Goal: Task Accomplishment & Management: Manage account settings

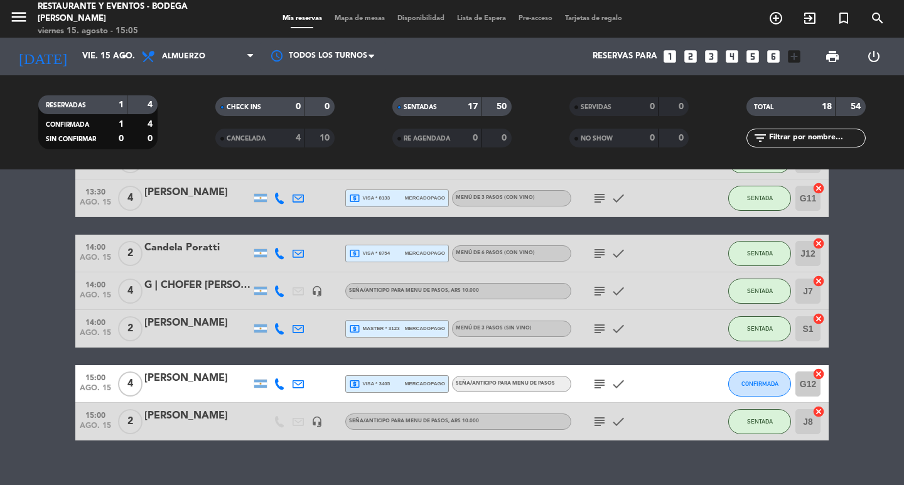
scroll to position [553, 0]
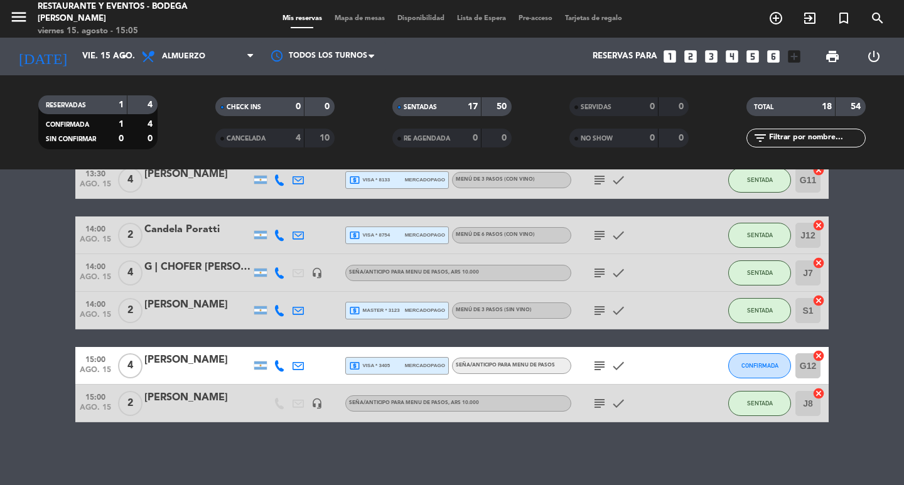
click at [599, 369] on icon "subject" at bounding box center [599, 365] width 15 height 15
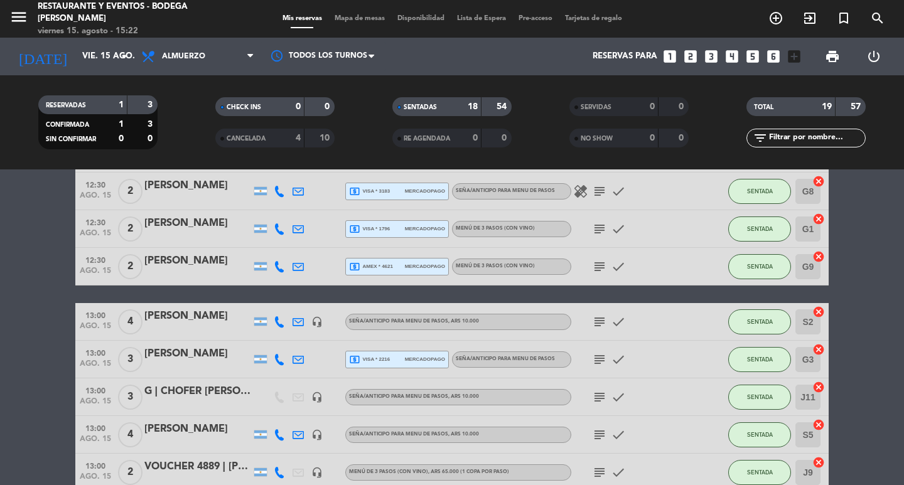
scroll to position [188, 0]
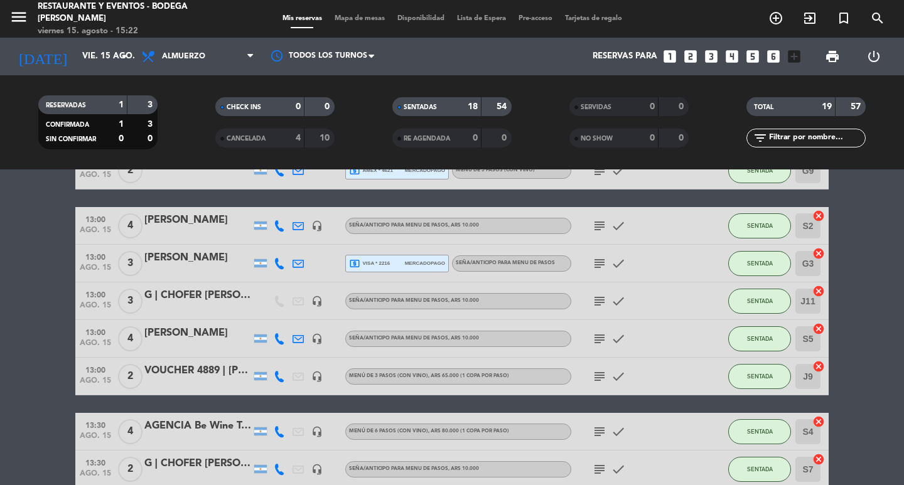
click at [608, 297] on span "subject" at bounding box center [599, 301] width 19 height 15
click at [606, 297] on icon "subject" at bounding box center [599, 301] width 15 height 15
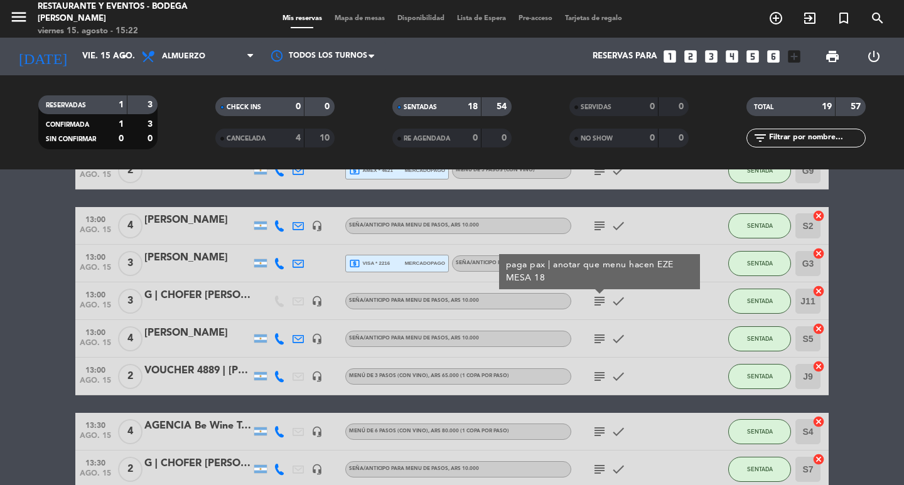
click at [204, 302] on div "G | CHOFER [PERSON_NAME]" at bounding box center [197, 295] width 107 height 16
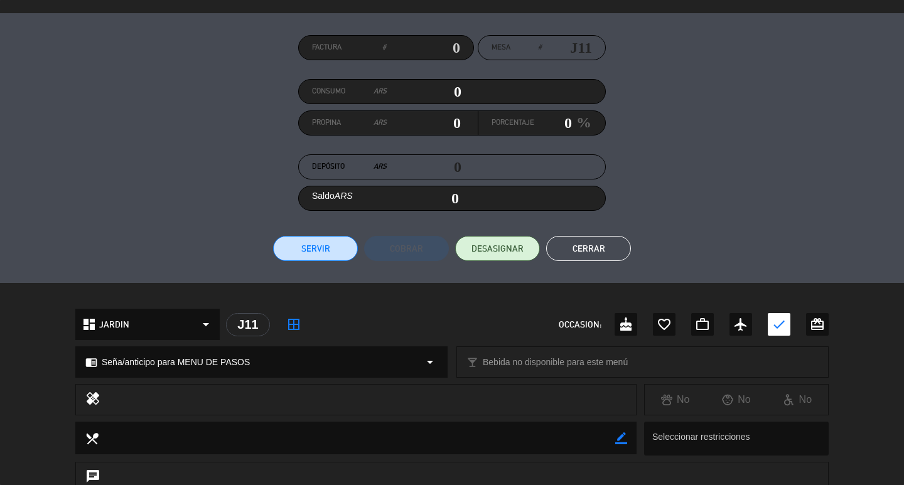
scroll to position [298, 0]
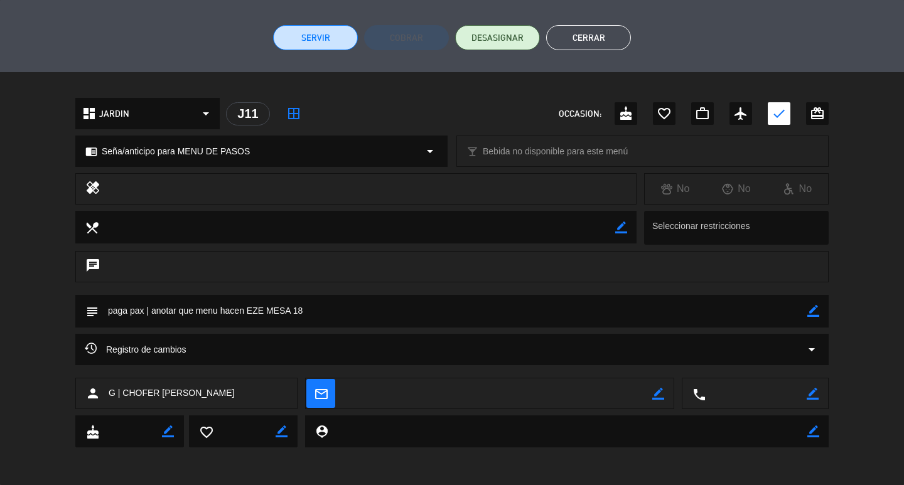
click at [819, 314] on div "subject border_color" at bounding box center [451, 311] width 753 height 33
click at [802, 311] on textarea at bounding box center [453, 311] width 709 height 32
click at [810, 311] on icon "border_color" at bounding box center [813, 311] width 12 height 12
click at [739, 297] on textarea at bounding box center [453, 311] width 709 height 32
type textarea "paga pax | anotar que menu hacen EZE MESA 18. 3 MENU DE 3 S/B"
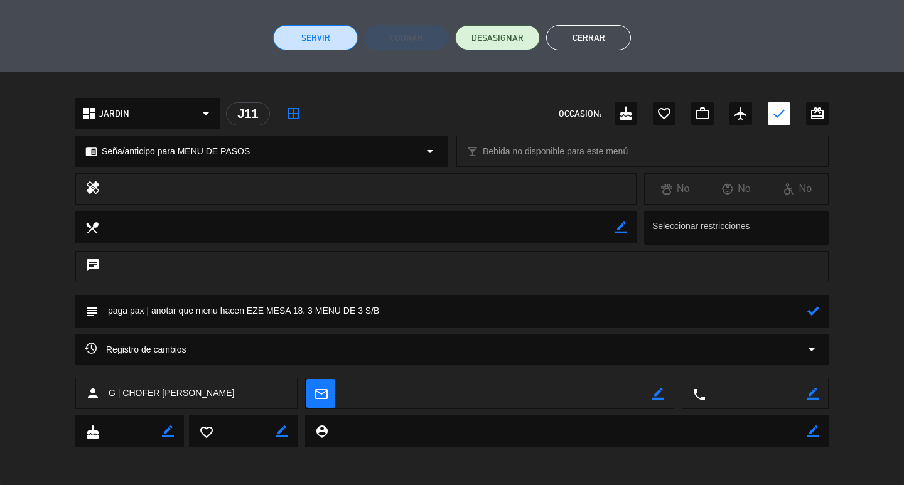
click at [815, 312] on icon at bounding box center [813, 311] width 12 height 12
click at [586, 31] on button "Cerrar" at bounding box center [588, 37] width 85 height 25
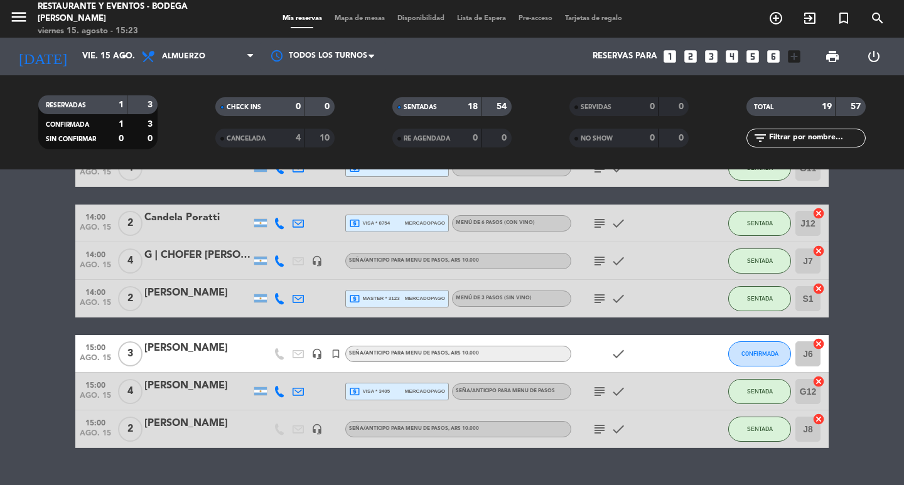
scroll to position [591, 0]
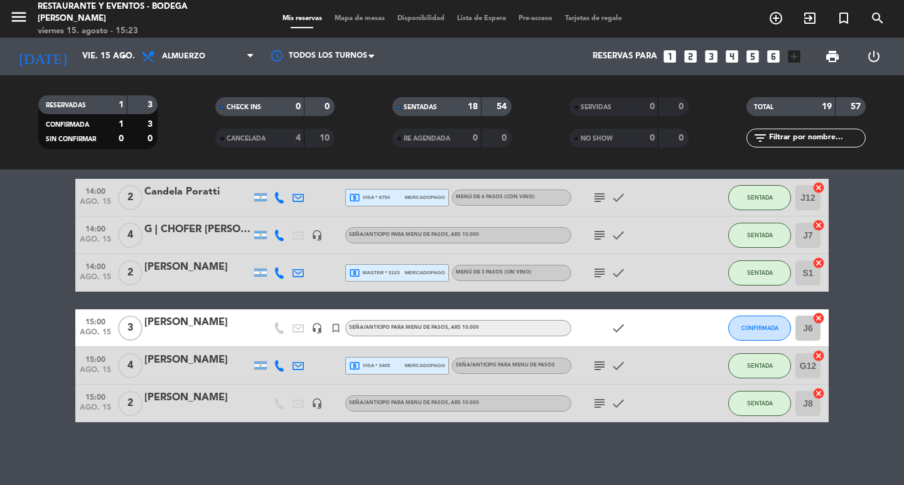
click at [598, 367] on icon "subject" at bounding box center [599, 365] width 15 height 15
click at [219, 359] on div "[PERSON_NAME]" at bounding box center [197, 360] width 107 height 16
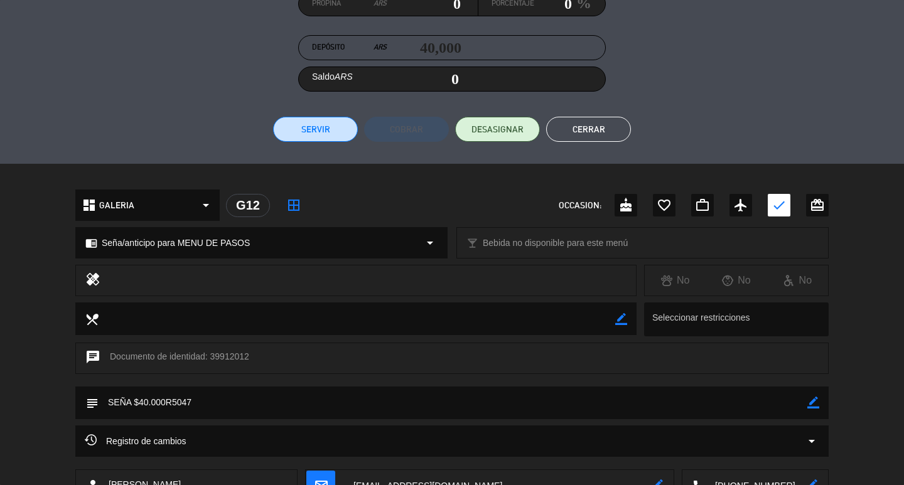
scroll to position [298, 0]
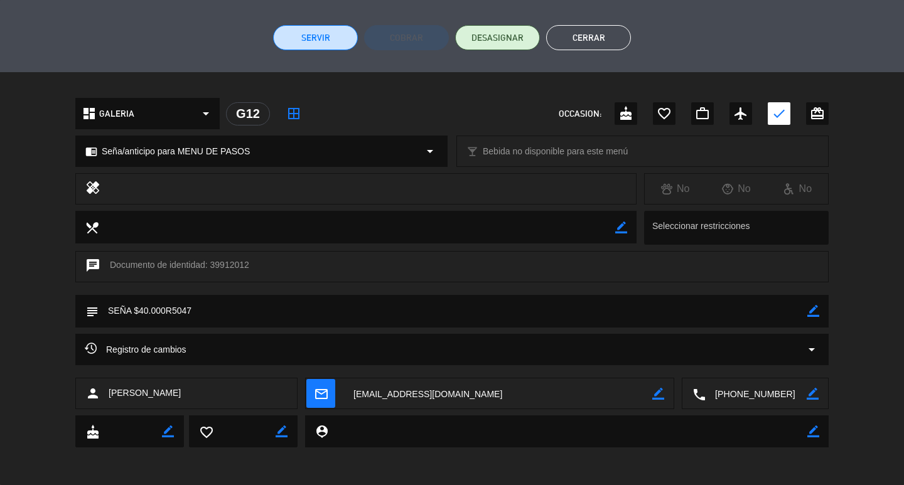
click at [815, 311] on icon "border_color" at bounding box center [813, 311] width 12 height 12
click at [744, 310] on textarea at bounding box center [453, 311] width 709 height 32
type textarea "SEÑA $40.000R5047 MAJO MESA 12"
click at [815, 309] on icon at bounding box center [813, 311] width 12 height 12
click at [587, 33] on button "Cerrar" at bounding box center [588, 37] width 85 height 25
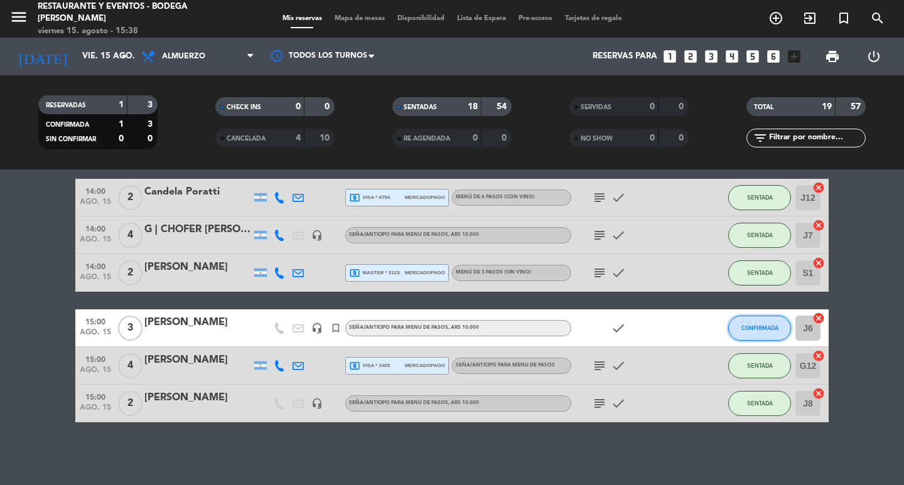
click at [769, 327] on span "CONFIRMADA" at bounding box center [759, 327] width 37 height 7
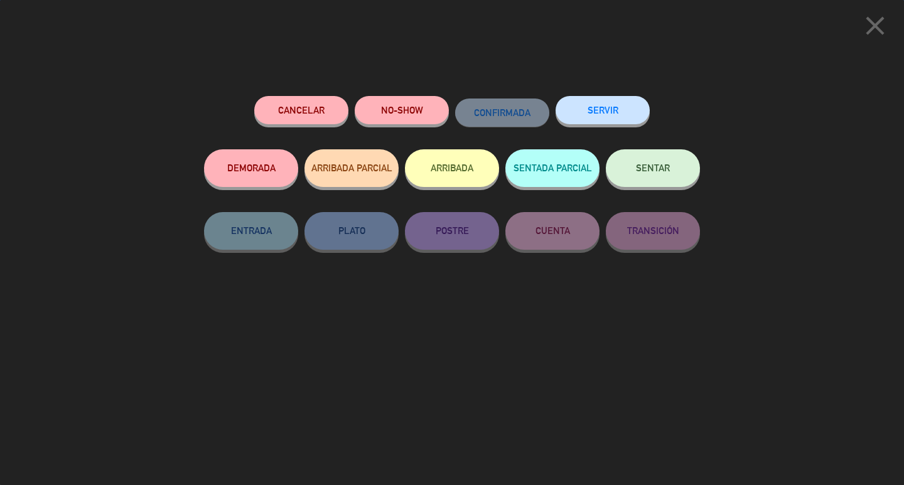
click at [673, 166] on button "SENTAR" at bounding box center [653, 168] width 94 height 38
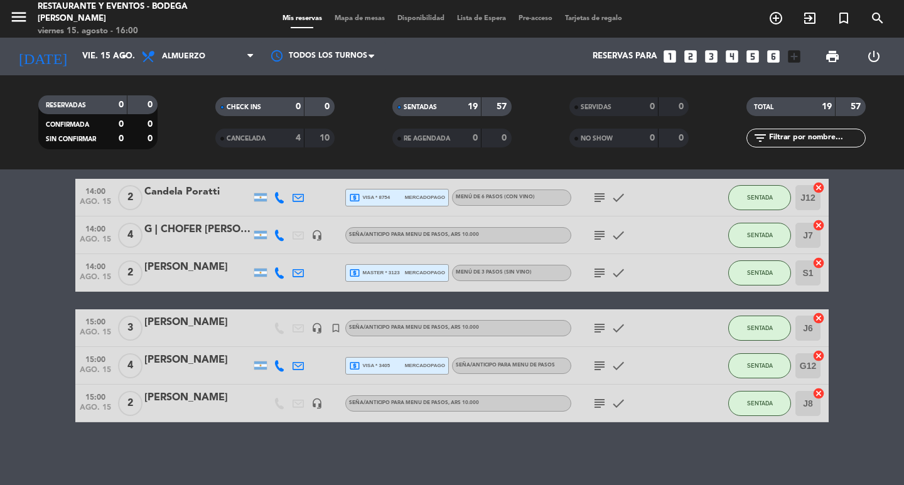
click at [0, 309] on bookings-row "12:30 [DATE] 4 G | [PERSON_NAME] headset_mic Seña/anticipo para MENU DE PASOS ,…" at bounding box center [452, 30] width 904 height 786
click at [110, 63] on input "vie. 15 ago." at bounding box center [131, 56] width 110 height 23
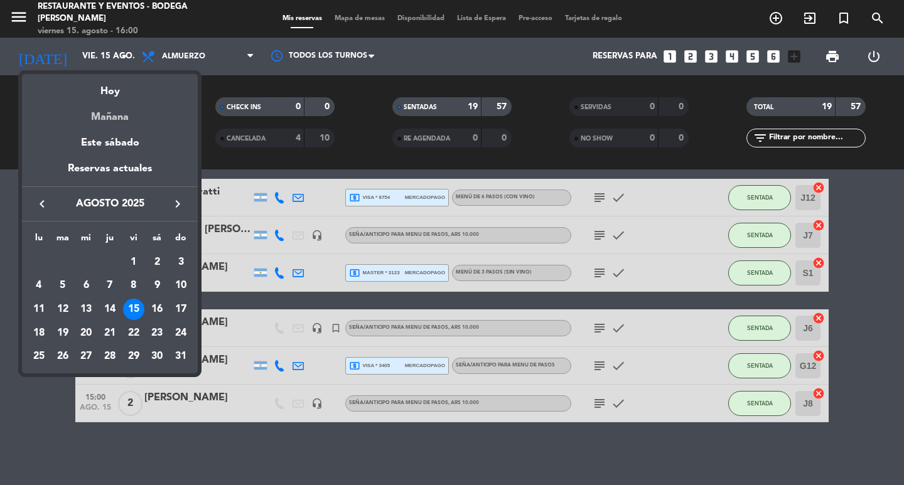
click at [127, 100] on div "Mañana" at bounding box center [110, 113] width 176 height 26
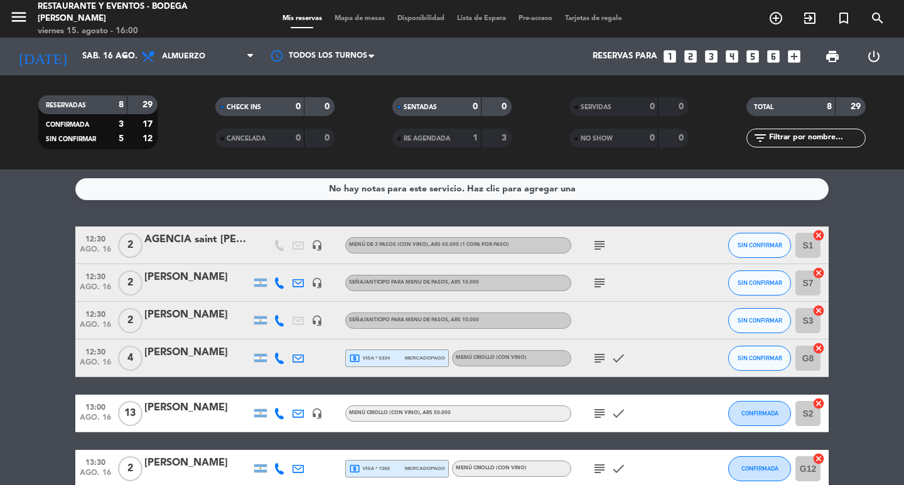
scroll to position [0, 0]
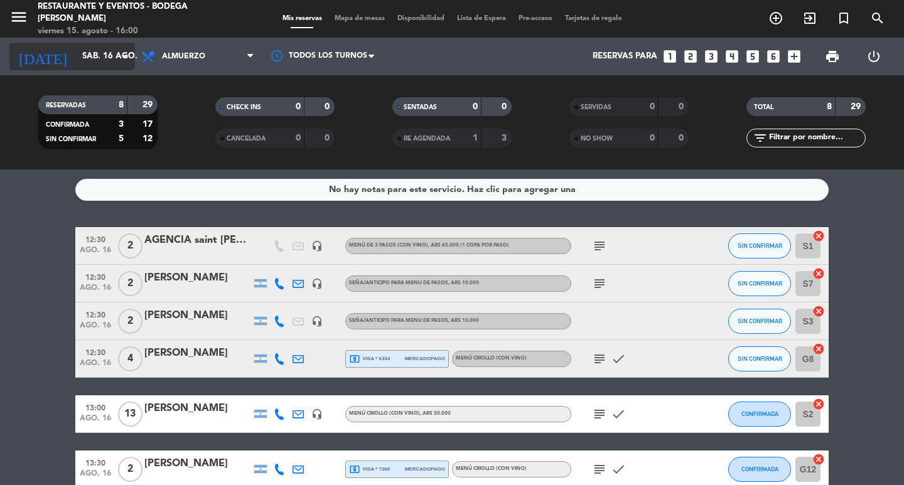
click at [113, 55] on input "sáb. 16 ago." at bounding box center [131, 56] width 110 height 23
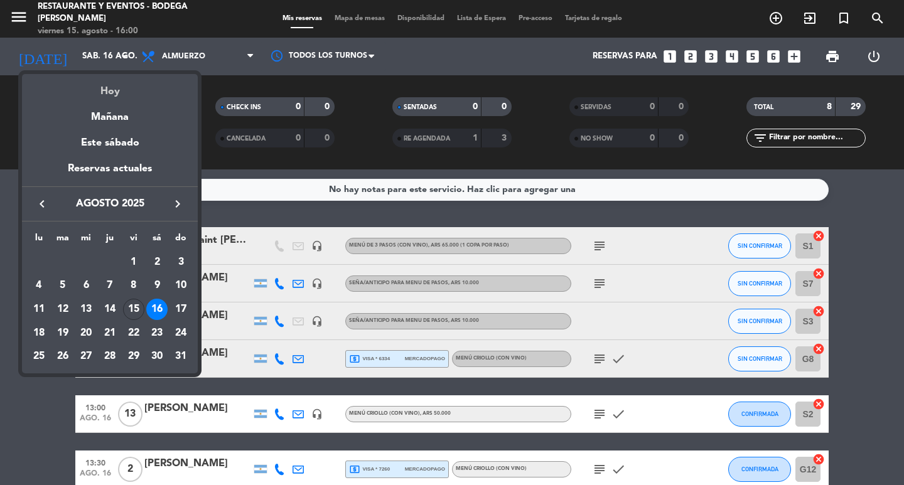
click at [132, 88] on div "Hoy" at bounding box center [110, 87] width 176 height 26
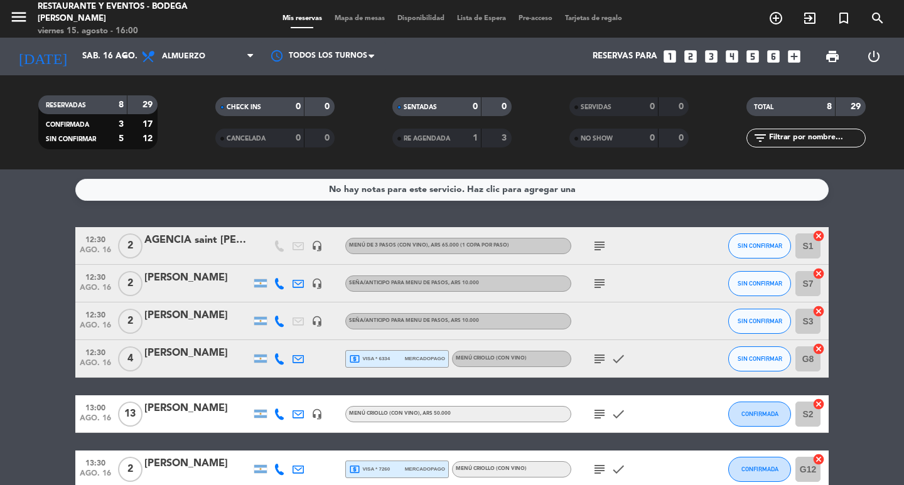
type input "vie. 15 ago."
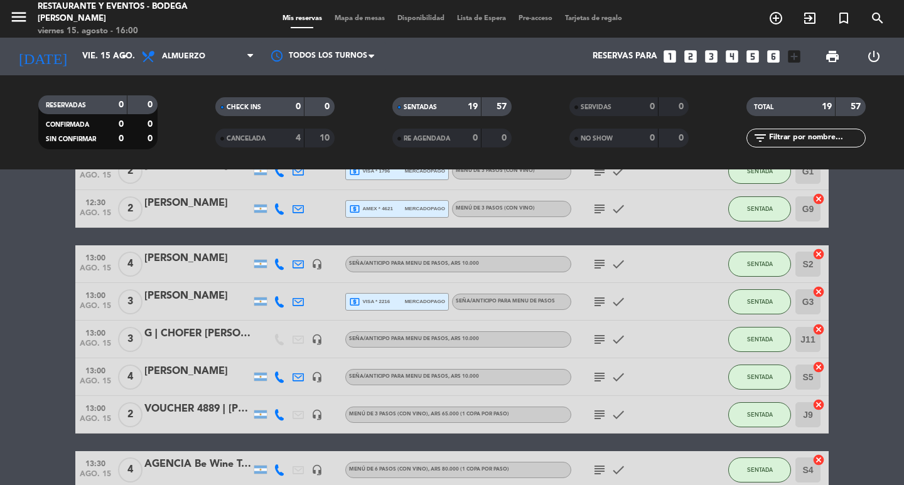
scroll to position [188, 0]
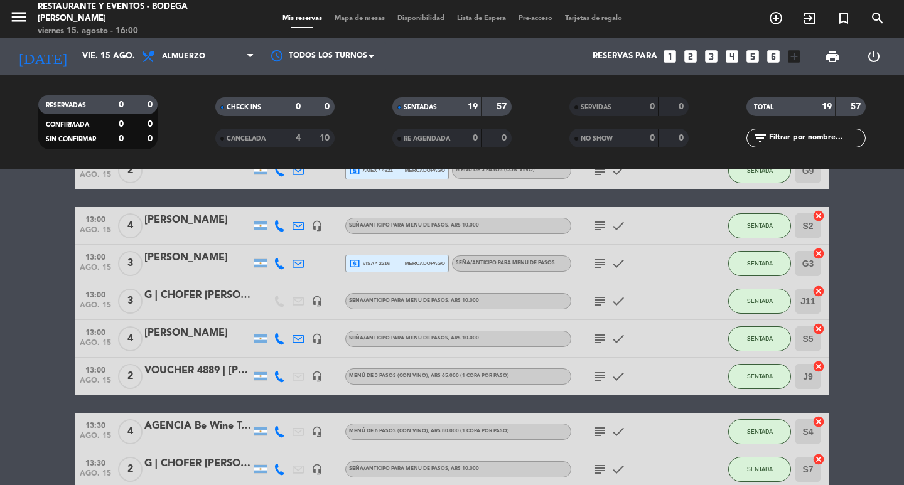
click at [206, 291] on div "G | CHOFER [PERSON_NAME]" at bounding box center [197, 295] width 107 height 16
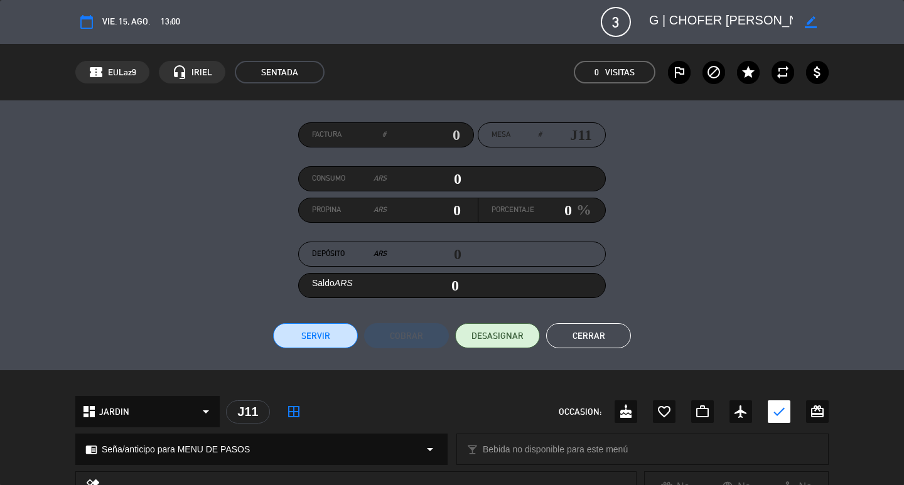
click at [597, 346] on button "Cerrar" at bounding box center [588, 335] width 85 height 25
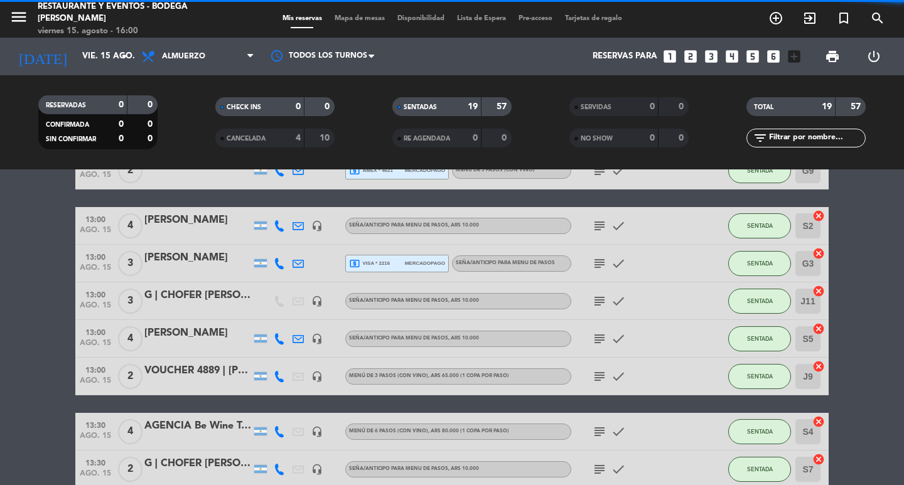
click at [606, 298] on icon "subject" at bounding box center [599, 301] width 15 height 15
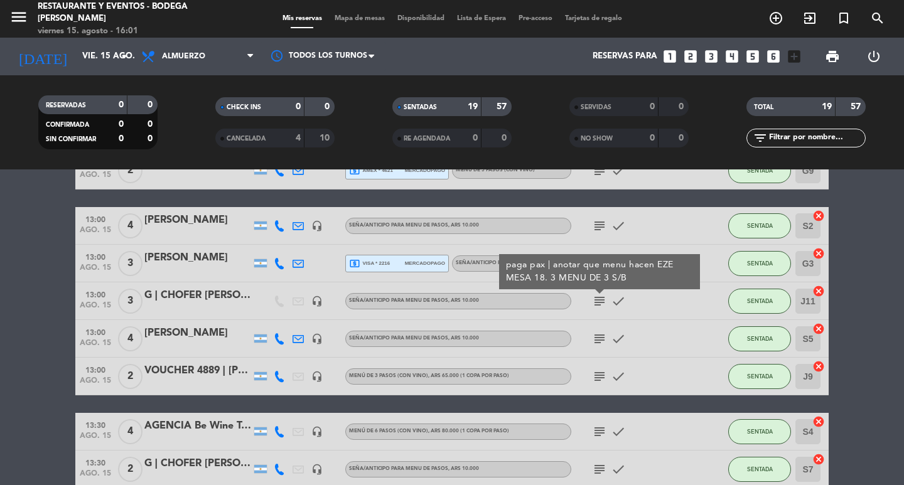
click at [6, 318] on bookings-row "12:30 [DATE] 4 G | [PERSON_NAME] headset_mic Seña/anticipo para MENU DE PASOS ,…" at bounding box center [452, 432] width 904 height 786
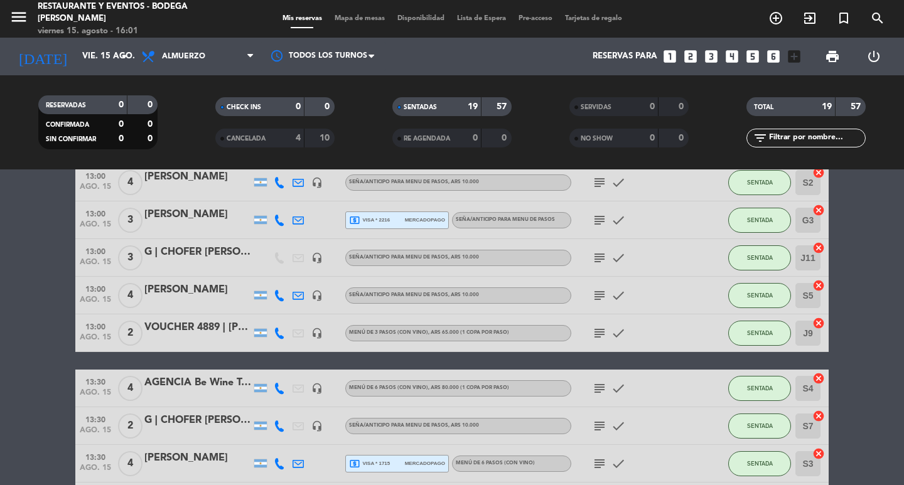
scroll to position [251, 0]
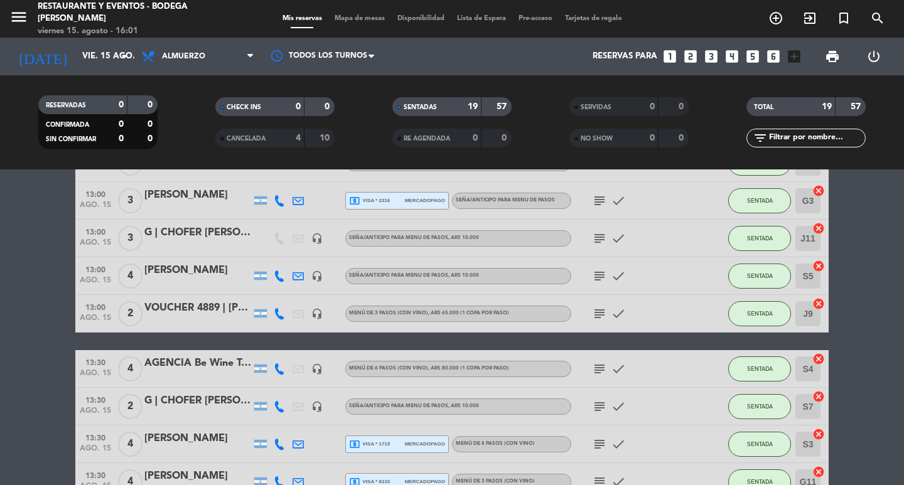
click at [592, 368] on icon "subject" at bounding box center [599, 368] width 15 height 15
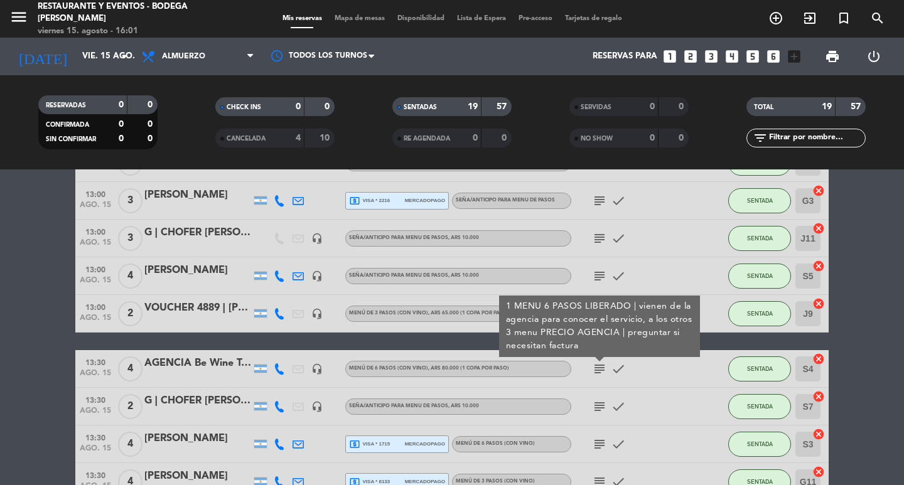
click at [187, 361] on div "AGENCIA Be Wine Tours | [PERSON_NAME]" at bounding box center [197, 363] width 107 height 16
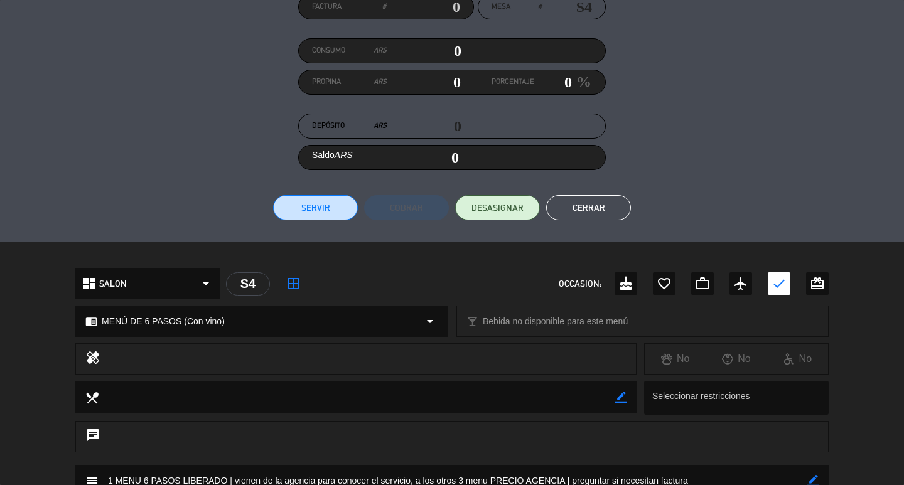
scroll to position [298, 0]
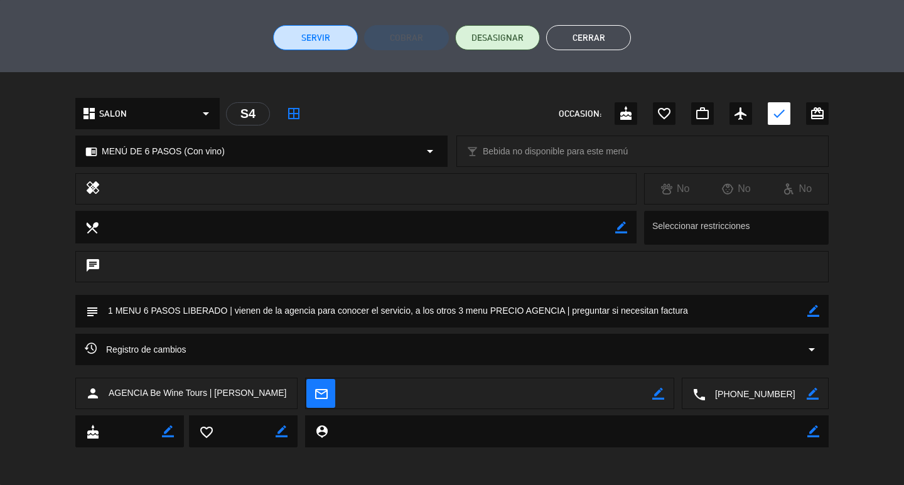
click at [808, 315] on icon "border_color" at bounding box center [813, 311] width 12 height 12
click at [782, 315] on textarea at bounding box center [453, 311] width 709 height 32
type textarea "1 MENU 6 PASOS LIBERADO | vienen de la agencia para conocer el servicio, a los …"
click at [815, 310] on icon at bounding box center [813, 311] width 12 height 12
click at [605, 47] on button "Cerrar" at bounding box center [588, 37] width 85 height 25
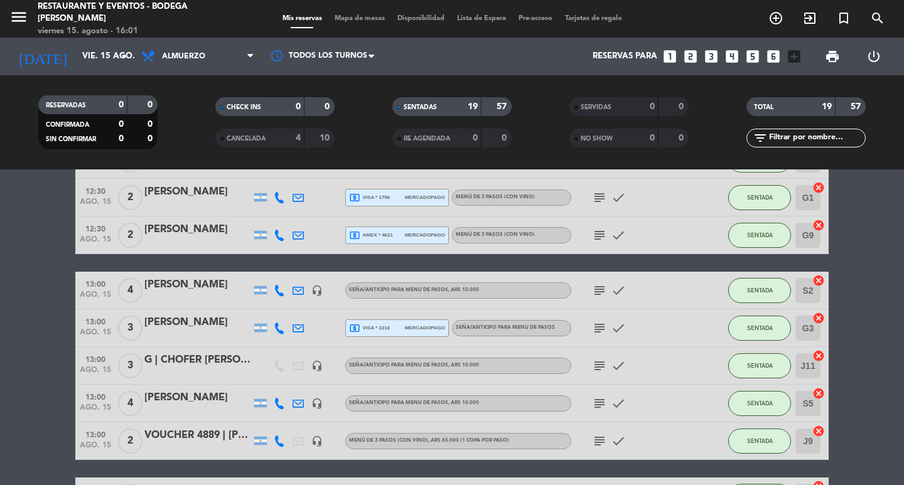
scroll to position [126, 0]
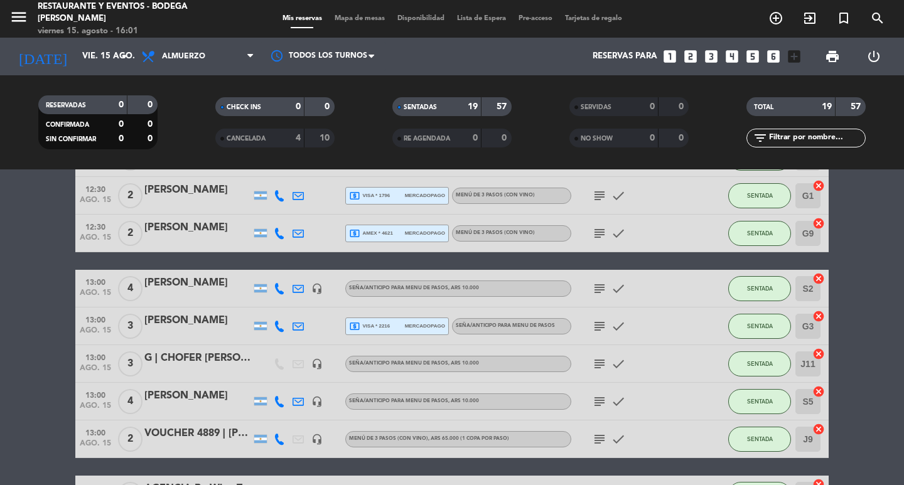
click at [601, 329] on icon "subject" at bounding box center [599, 326] width 15 height 15
click at [593, 326] on icon "subject" at bounding box center [599, 326] width 15 height 15
click at [591, 327] on span "subject seña $30.000R4715. EZE MESA 15" at bounding box center [599, 326] width 19 height 15
click at [600, 363] on icon "subject" at bounding box center [599, 363] width 15 height 15
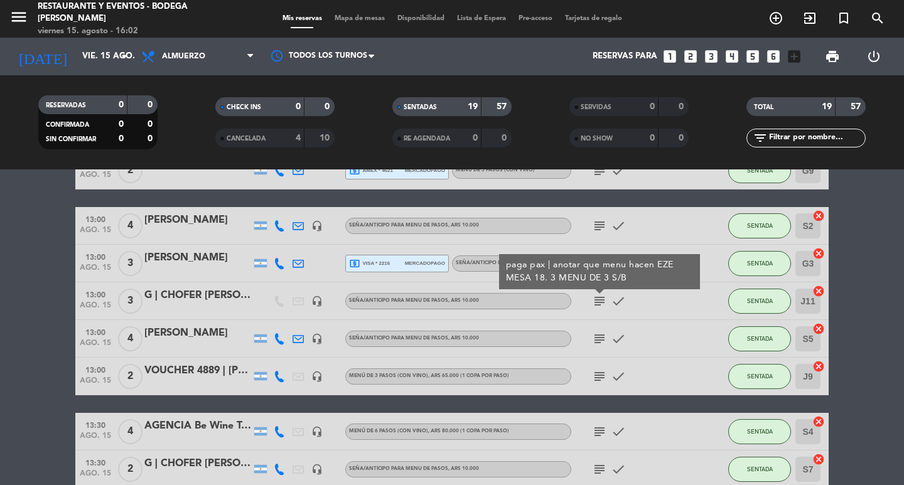
scroll to position [251, 0]
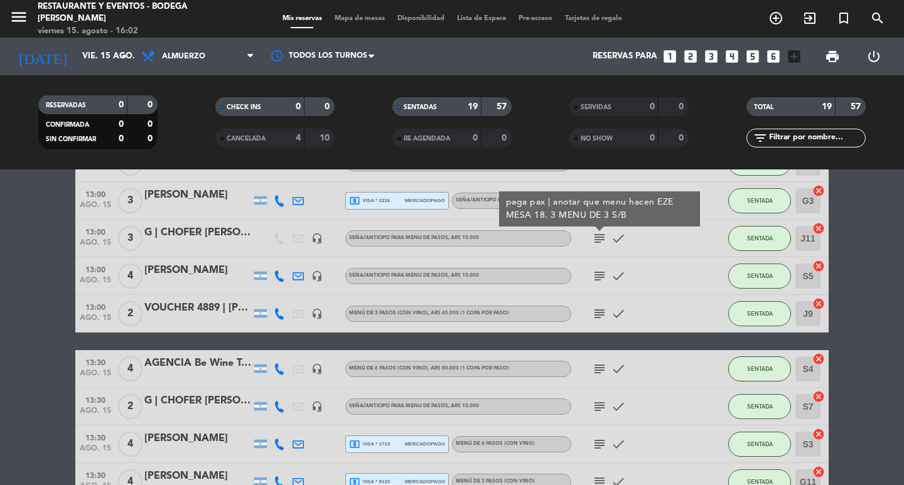
click at [598, 364] on icon "subject" at bounding box center [599, 368] width 15 height 15
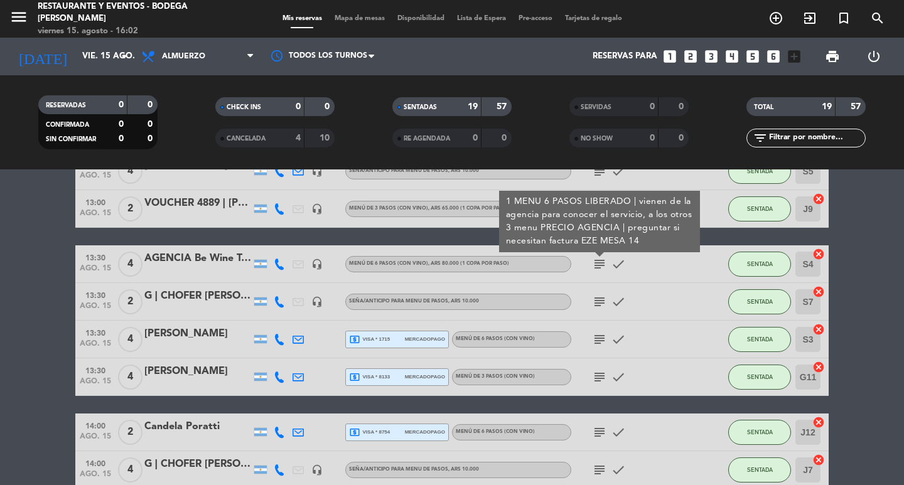
scroll to position [377, 0]
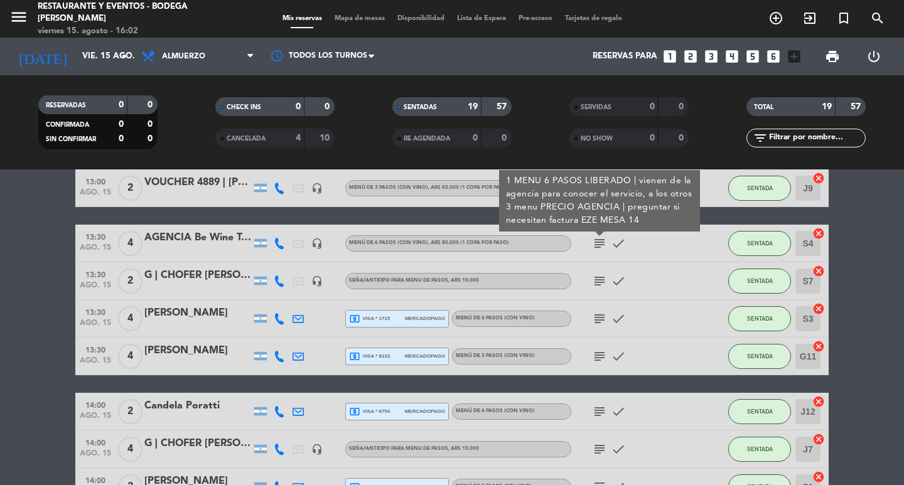
click at [602, 356] on icon "subject" at bounding box center [599, 356] width 15 height 15
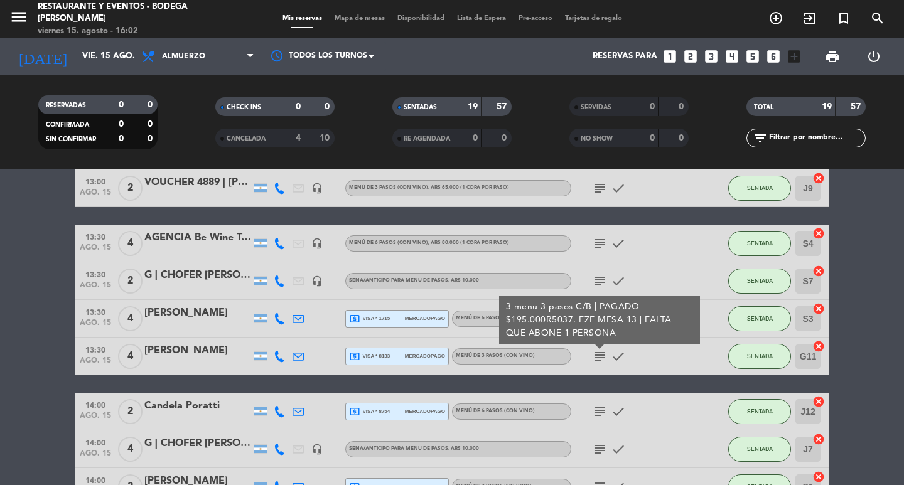
click at [204, 348] on div "[PERSON_NAME]" at bounding box center [197, 351] width 107 height 16
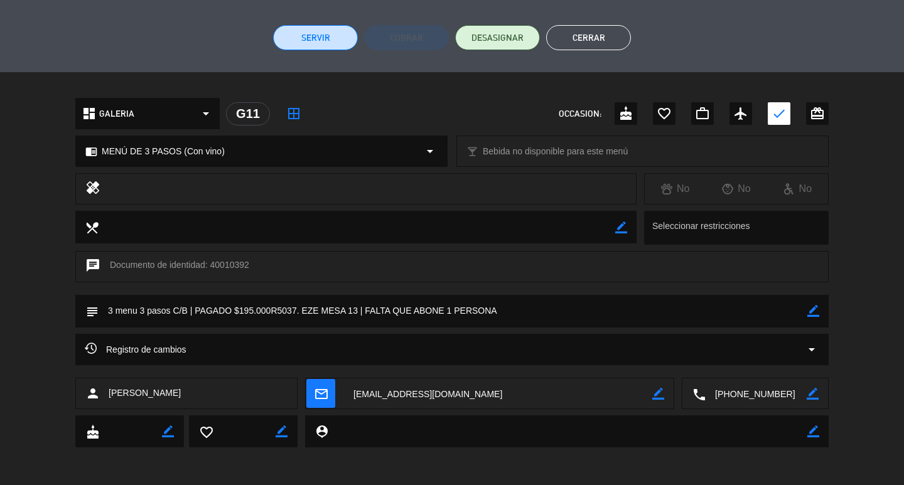
scroll to position [47, 0]
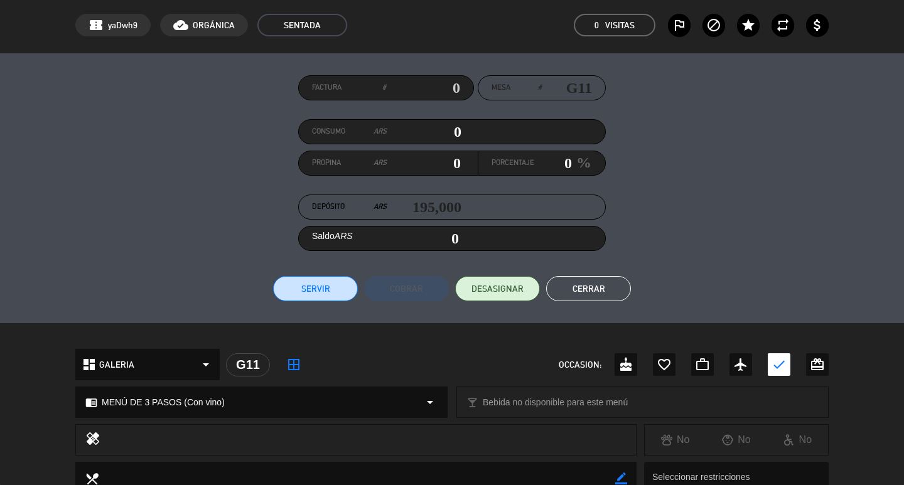
click at [589, 287] on button "Cerrar" at bounding box center [588, 288] width 85 height 25
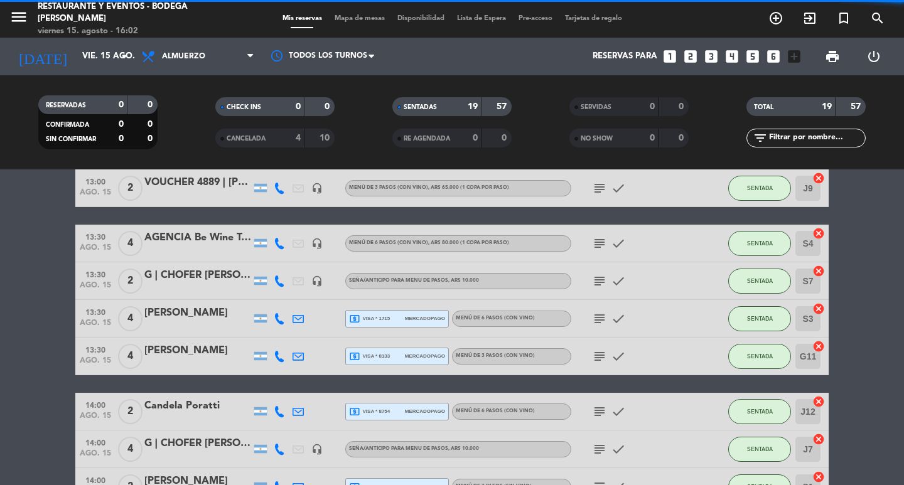
click at [599, 353] on icon "subject" at bounding box center [599, 356] width 15 height 15
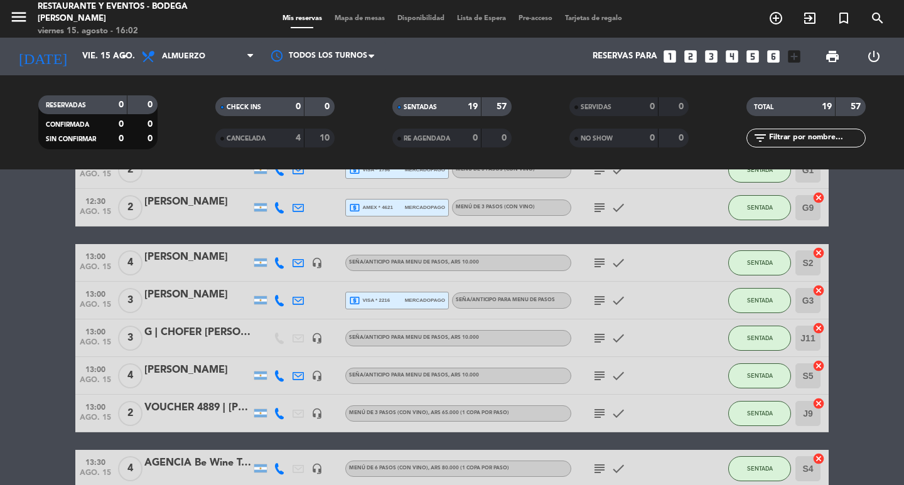
scroll to position [0, 0]
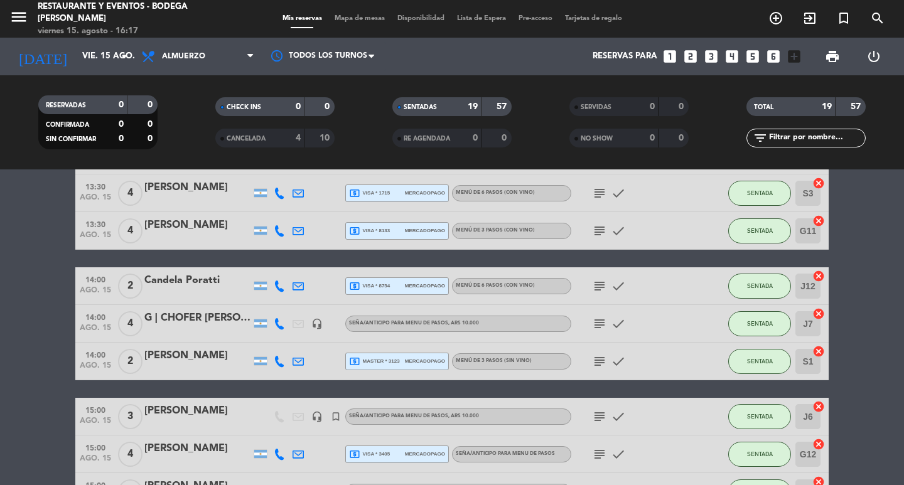
scroll to position [591, 0]
